Goal: Information Seeking & Learning: Learn about a topic

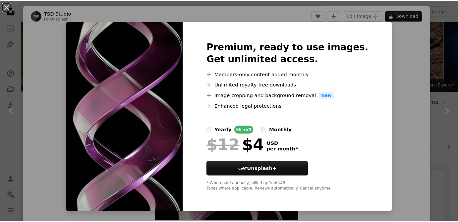
scroll to position [392, 0]
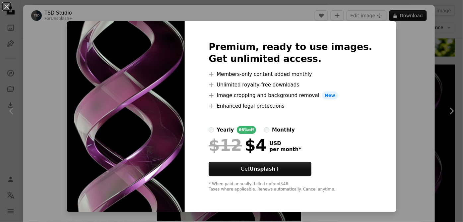
click at [396, 61] on div "An X shape Premium, ready to use images. Get unlimited access. A plus sign Memb…" at bounding box center [231, 111] width 463 height 222
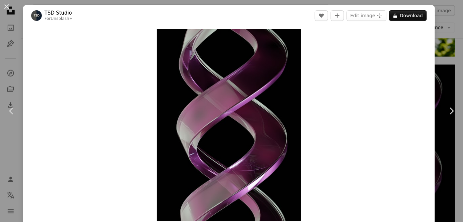
click at [438, 57] on div "An X shape Chevron left Chevron right TSD Studio For Unsplash+ A heart A plus s…" at bounding box center [231, 111] width 463 height 222
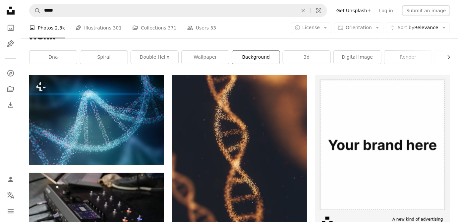
scroll to position [90, 0]
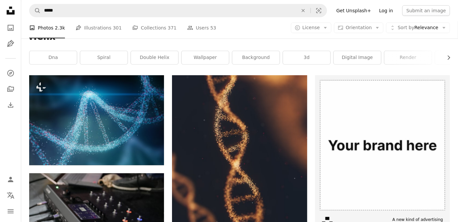
click at [387, 10] on link "Log in" at bounding box center [386, 10] width 22 height 11
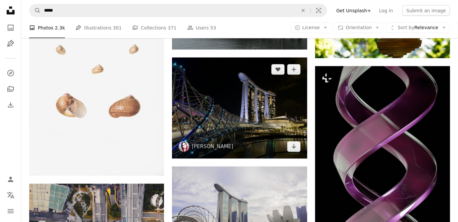
scroll to position [392, 0]
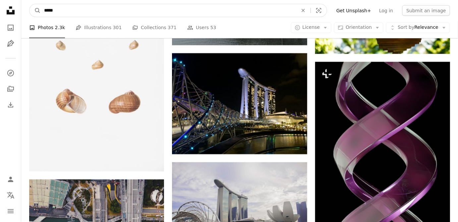
click at [86, 10] on input "*****" at bounding box center [168, 10] width 255 height 13
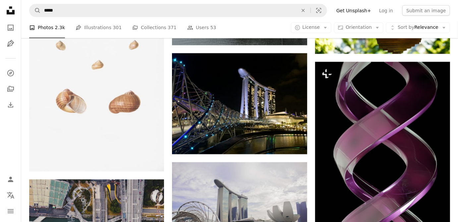
click at [86, 3] on nav "A magnifying glass ***** An X shape Visual search Filters Get Unsplash+ Log in …" at bounding box center [239, 10] width 437 height 21
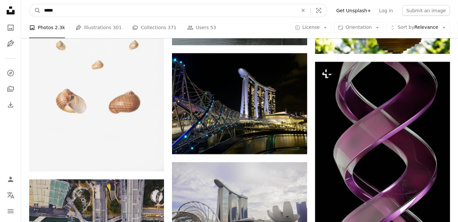
click at [88, 11] on input "*****" at bounding box center [168, 10] width 255 height 13
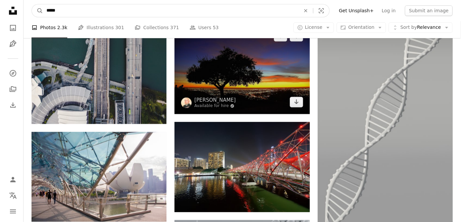
scroll to position [633, 0]
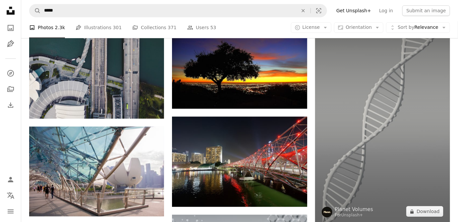
click at [356, 139] on img at bounding box center [382, 116] width 135 height 215
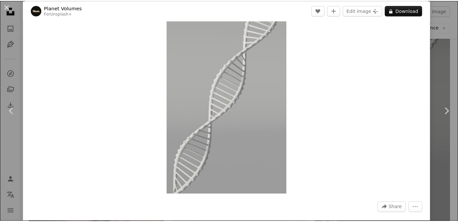
scroll to position [30, 0]
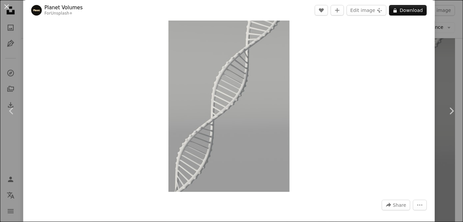
click at [437, 67] on div "An X shape Chevron left Chevron right Planet Volumes For Unsplash+ A heart A pl…" at bounding box center [231, 111] width 463 height 222
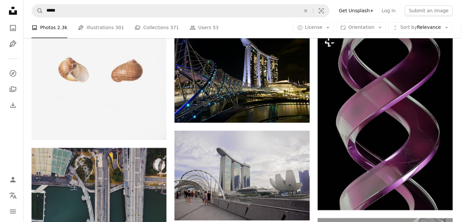
scroll to position [422, 0]
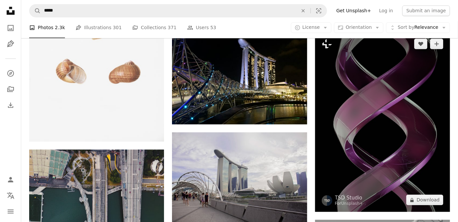
click at [372, 137] on img at bounding box center [382, 122] width 135 height 180
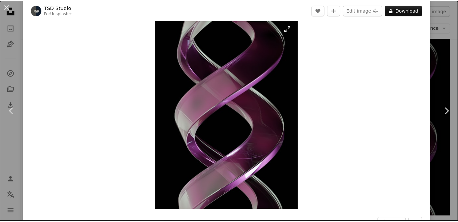
scroll to position [60, 0]
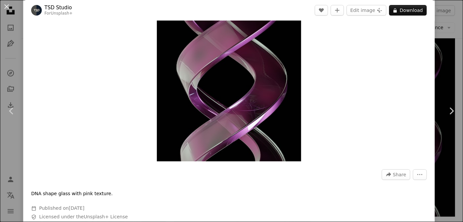
click at [449, 68] on div "An X shape Chevron left Chevron right TSD Studio For Unsplash+ A heart A plus s…" at bounding box center [231, 111] width 463 height 222
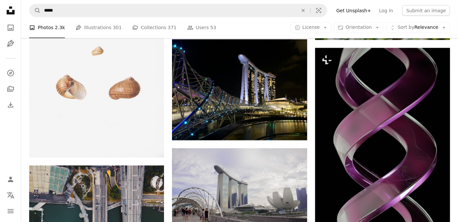
scroll to position [332, 0]
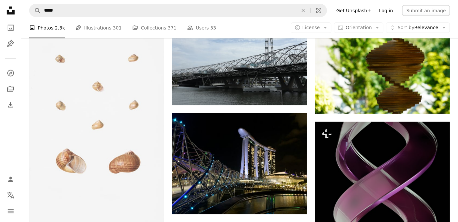
click at [395, 12] on link "Log in" at bounding box center [386, 10] width 22 height 11
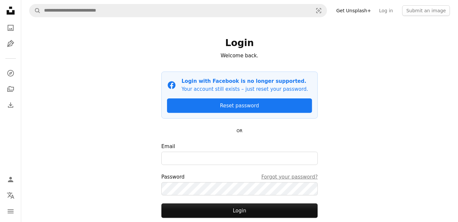
click at [190, 144] on label "Email" at bounding box center [240, 154] width 157 height 23
click at [190, 152] on input "Email" at bounding box center [240, 158] width 157 height 13
click at [223, 149] on label "Email" at bounding box center [240, 154] width 157 height 23
click at [223, 152] on input "Email" at bounding box center [240, 158] width 157 height 13
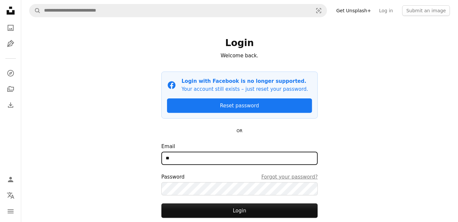
type input "**********"
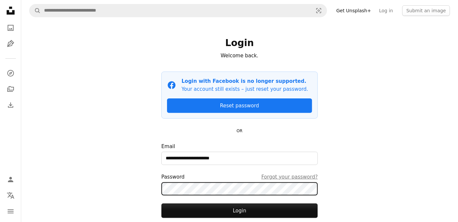
click at [162, 204] on button "Login" at bounding box center [240, 211] width 157 height 15
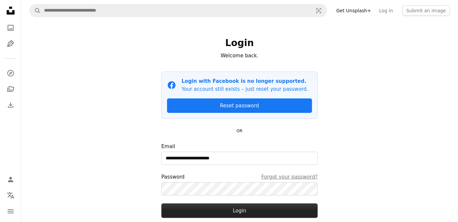
click at [277, 213] on button "Login" at bounding box center [240, 211] width 157 height 15
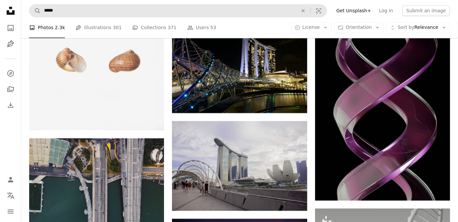
scroll to position [422, 0]
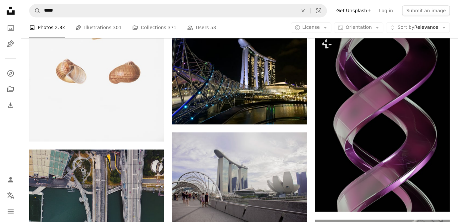
click at [402, 8] on nav "A magnifying glass ***** An X shape Visual search Filters Get Unsplash+ Log in …" at bounding box center [239, 10] width 437 height 21
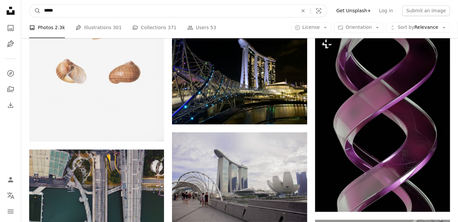
click at [143, 10] on input "*****" at bounding box center [168, 10] width 255 height 13
type input "**********"
click at [30, 4] on button "A magnifying glass" at bounding box center [35, 10] width 11 height 13
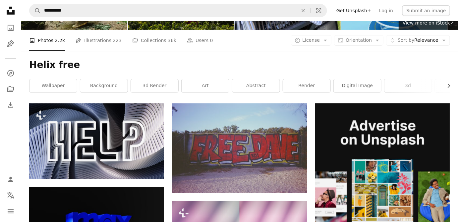
scroll to position [60, 0]
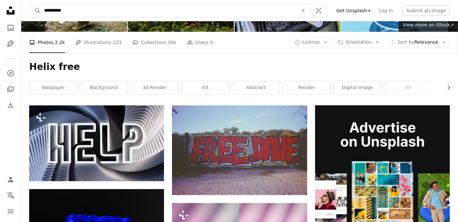
click at [101, 6] on input "**********" at bounding box center [168, 10] width 255 height 13
type input "*****"
click at [30, 4] on button "A magnifying glass" at bounding box center [35, 10] width 11 height 13
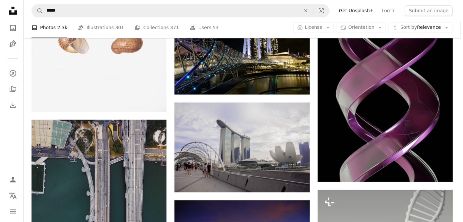
scroll to position [452, 0]
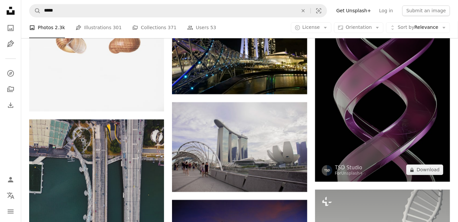
click at [329, 93] on img at bounding box center [382, 92] width 135 height 180
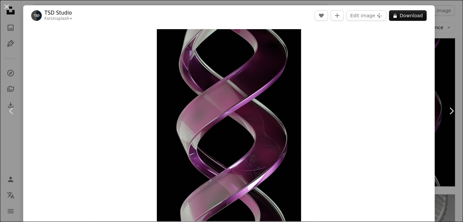
click at [412, 19] on button "A lock Download" at bounding box center [408, 15] width 38 height 11
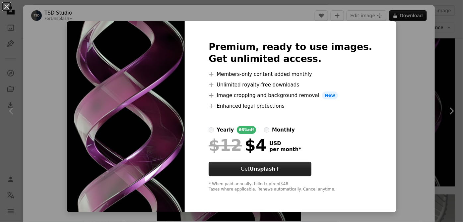
click at [274, 169] on strong "Unsplash+" at bounding box center [265, 169] width 30 height 6
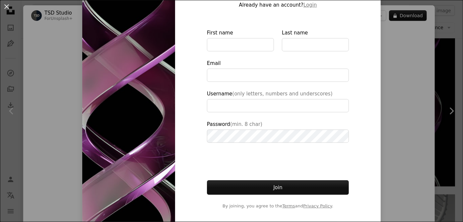
scroll to position [56, 0]
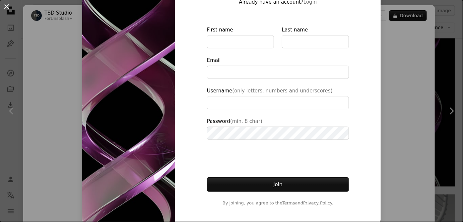
type input "**********"
click at [8, 5] on button "An X shape" at bounding box center [7, 7] width 8 height 8
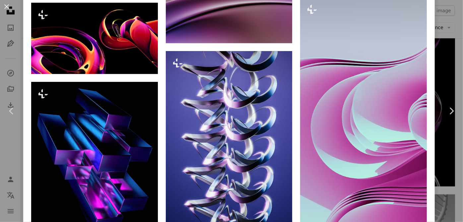
scroll to position [844, 0]
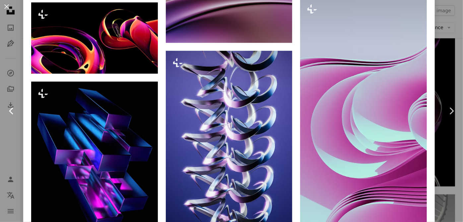
click at [7, 141] on link "Chevron left" at bounding box center [11, 111] width 23 height 64
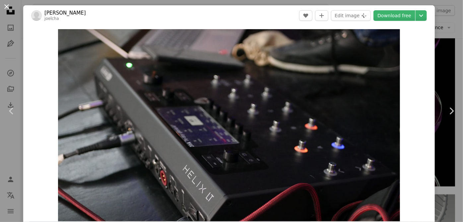
click at [8, 5] on button "An X shape" at bounding box center [7, 7] width 8 height 8
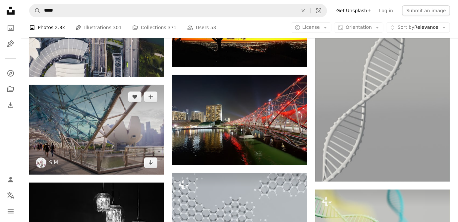
scroll to position [693, 0]
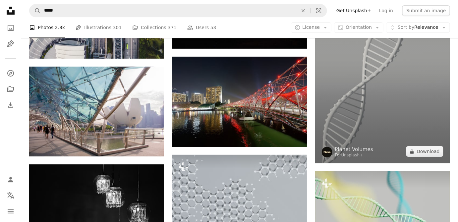
click at [327, 93] on img at bounding box center [382, 56] width 135 height 215
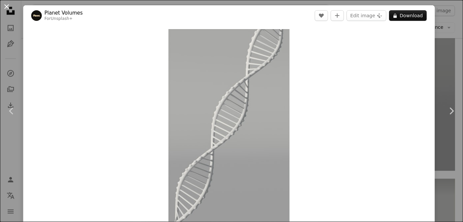
click at [5, 5] on button "An X shape" at bounding box center [7, 7] width 8 height 8
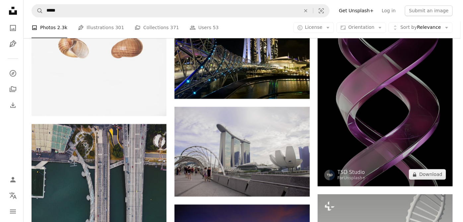
scroll to position [452, 0]
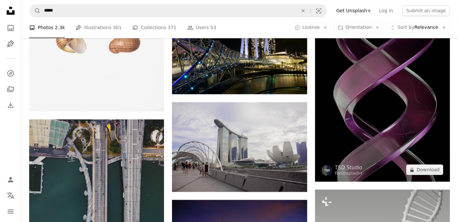
click at [364, 118] on img at bounding box center [382, 92] width 135 height 180
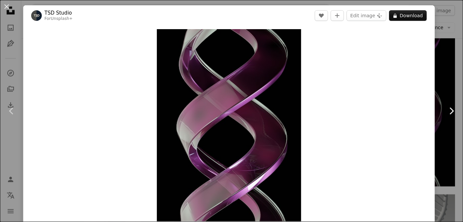
click at [448, 93] on link "Chevron right" at bounding box center [451, 111] width 23 height 64
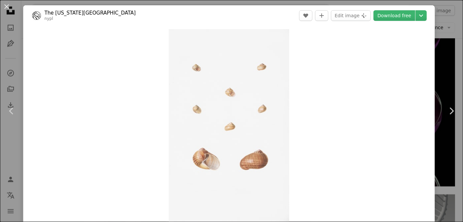
click at [8, 5] on button "An X shape" at bounding box center [7, 7] width 8 height 8
